Goal: Task Accomplishment & Management: Manage account settings

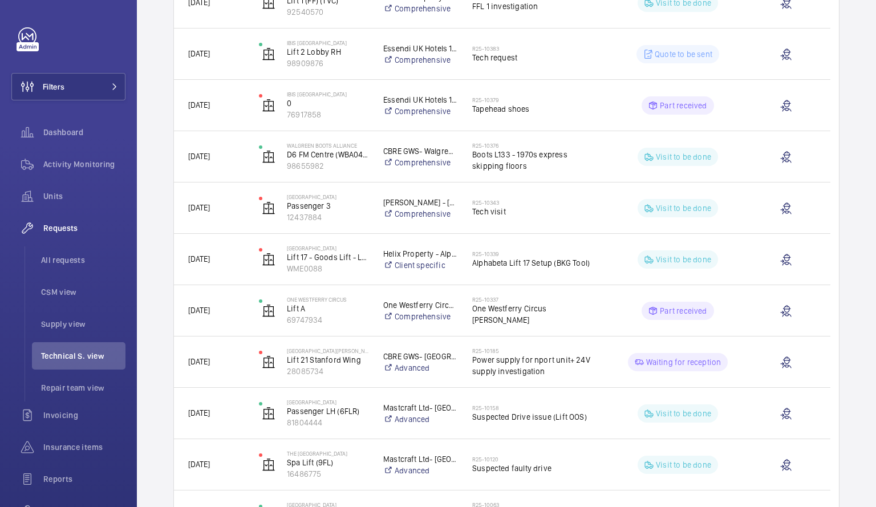
scroll to position [650, 0]
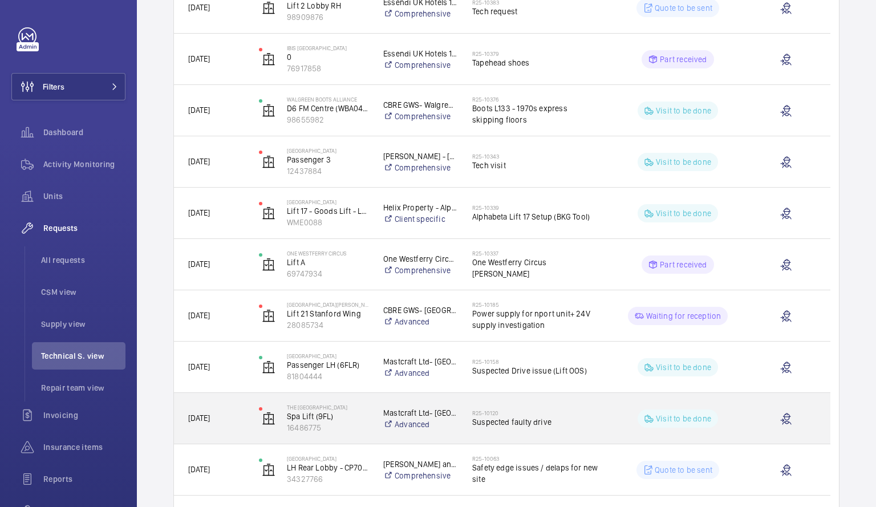
click at [557, 408] on div "R25-10120 Suspected faulty drive" at bounding box center [535, 418] width 127 height 33
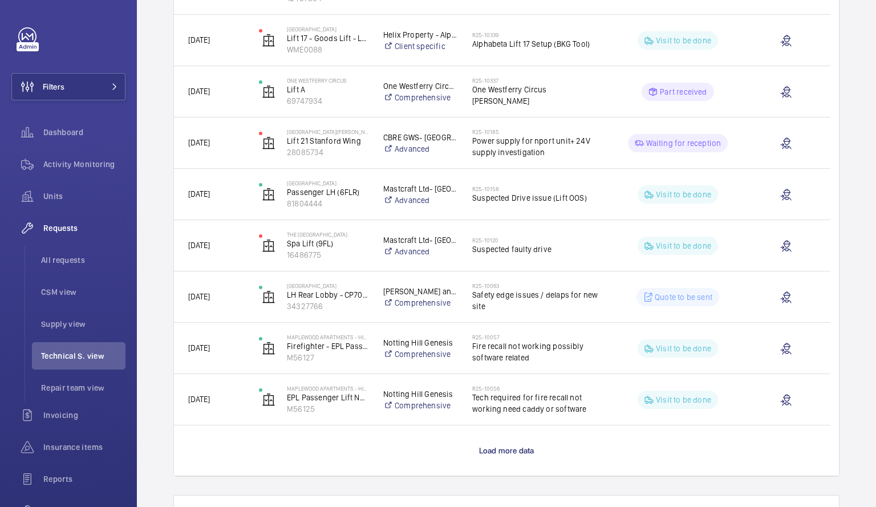
scroll to position [831, 0]
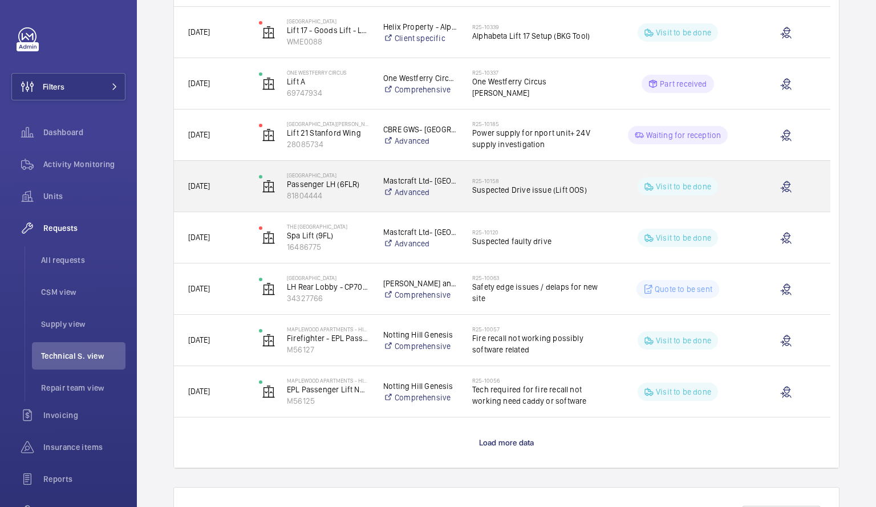
click at [584, 176] on div "R25-10158 Suspected Drive issue (Lift OOS)" at bounding box center [535, 186] width 127 height 33
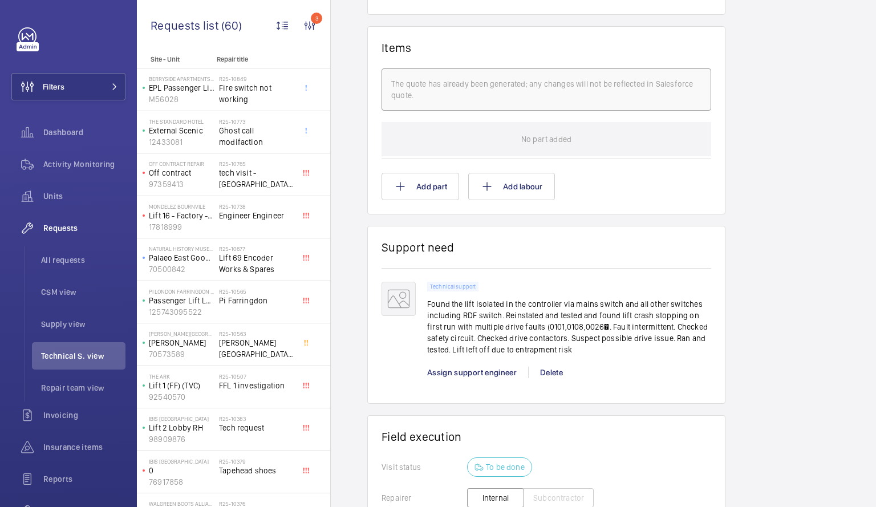
scroll to position [755, 0]
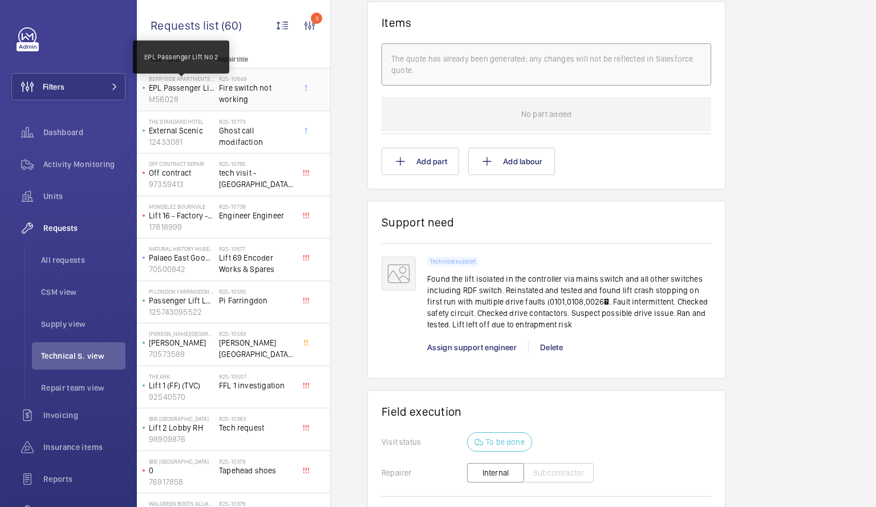
click at [208, 86] on p "EPL Passenger Lift No 2" at bounding box center [182, 87] width 66 height 11
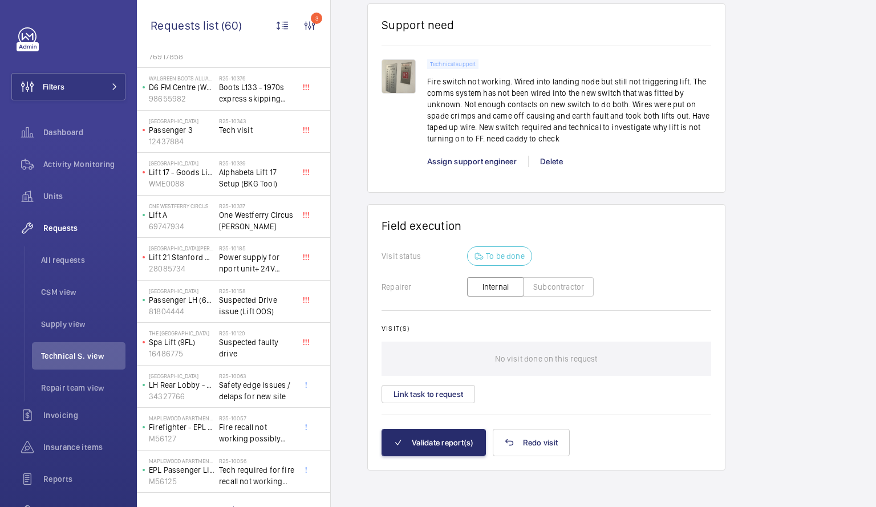
scroll to position [428, 0]
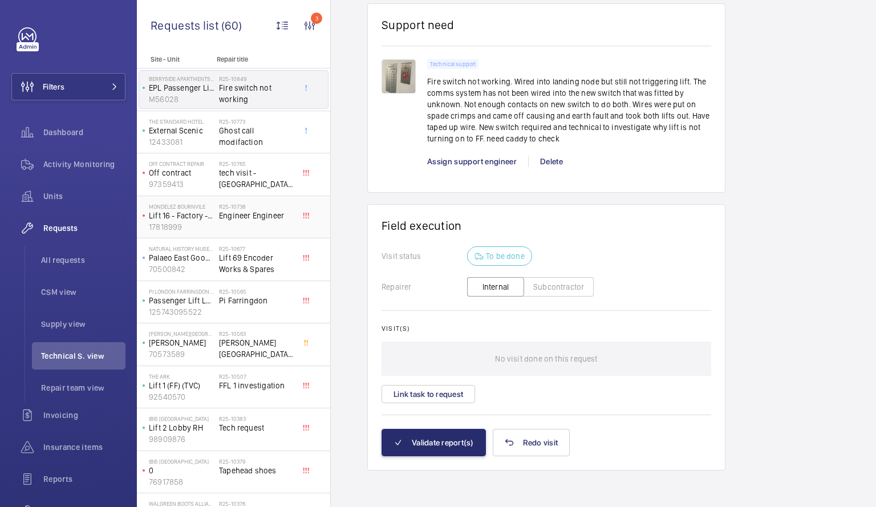
click at [319, 216] on div "[PERSON_NAME] Lift 16 - Factory - L Block 17818999 R25-10738 Engineer Engineer" at bounding box center [233, 217] width 193 height 43
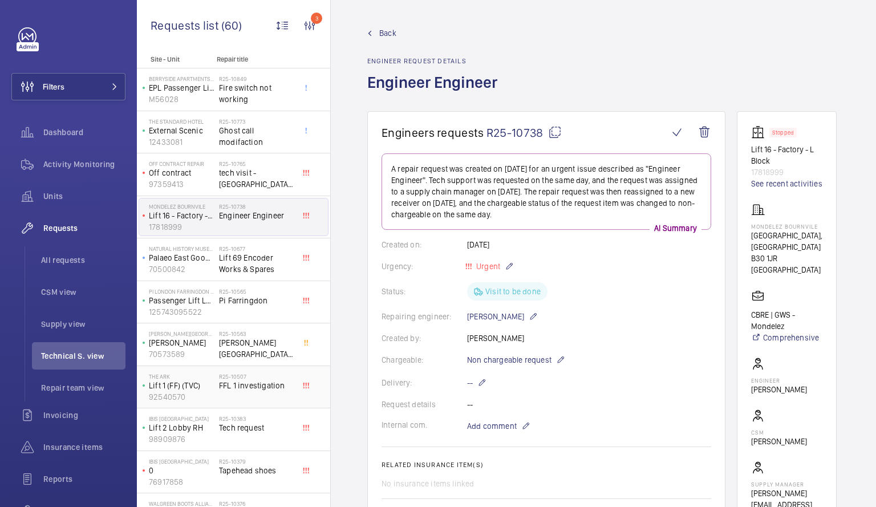
click at [241, 382] on span "FFL 1 investigation" at bounding box center [256, 385] width 75 height 11
